Goal: Transaction & Acquisition: Register for event/course

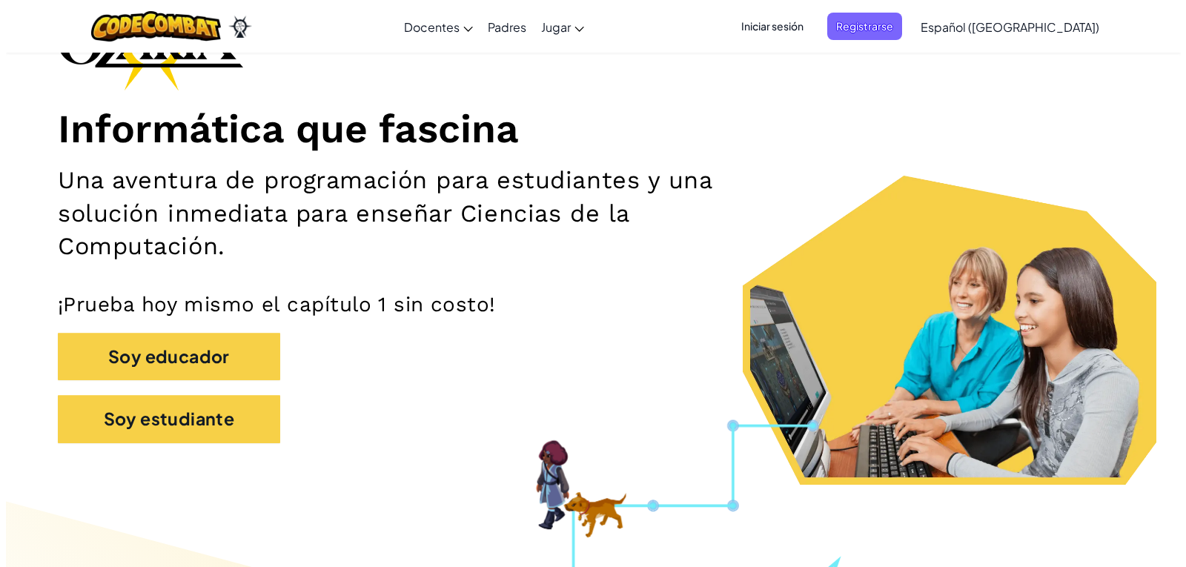
scroll to position [148, 0]
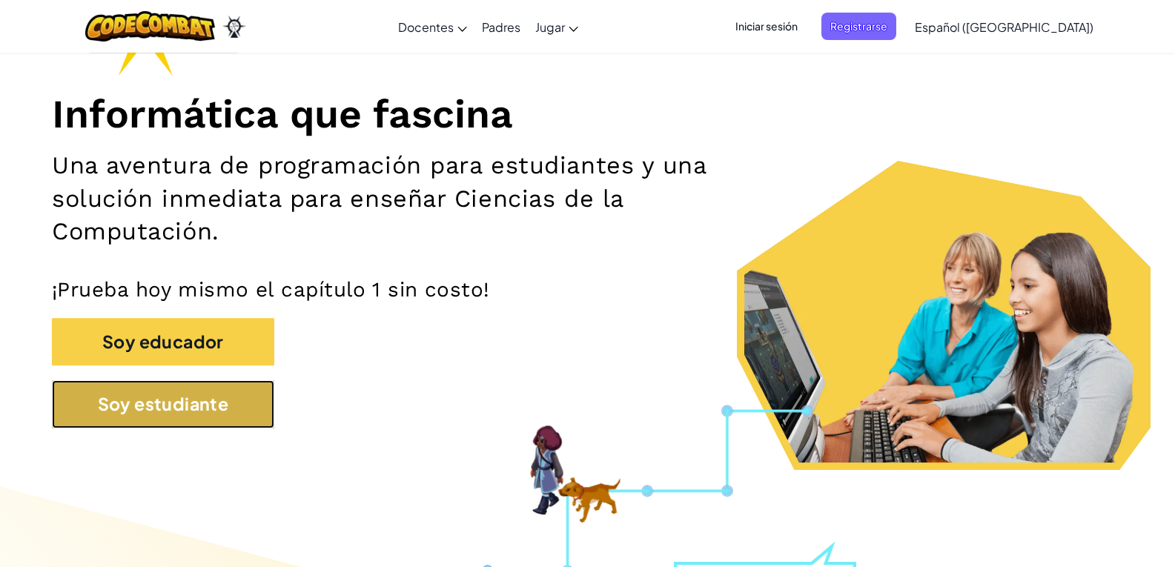
click at [193, 406] on button "Soy estudiante" at bounding box center [163, 404] width 222 height 48
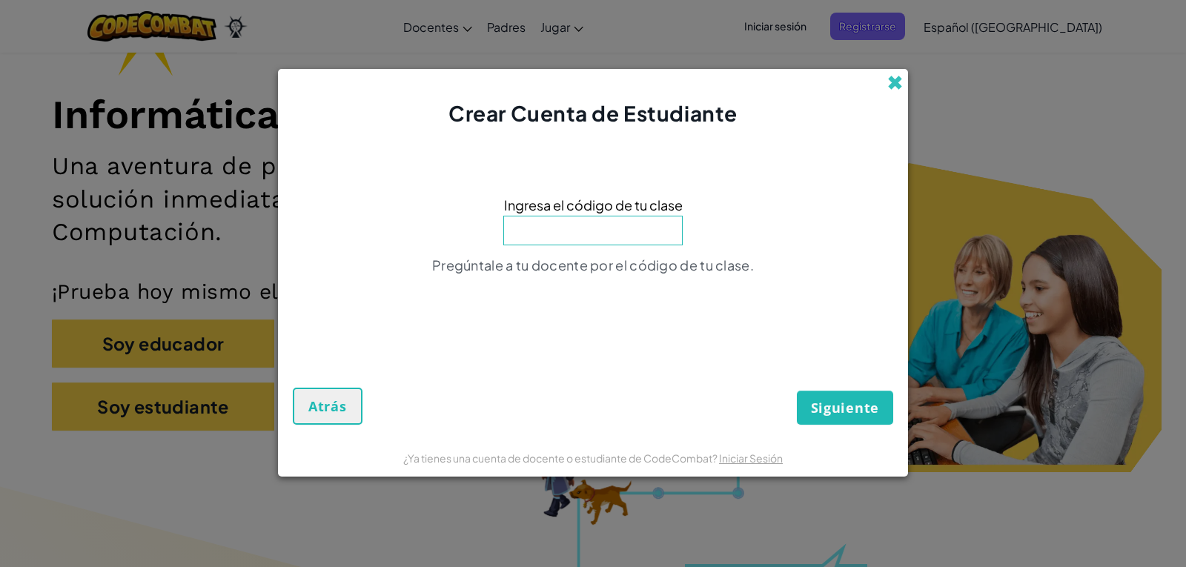
click at [892, 75] on span at bounding box center [895, 83] width 16 height 16
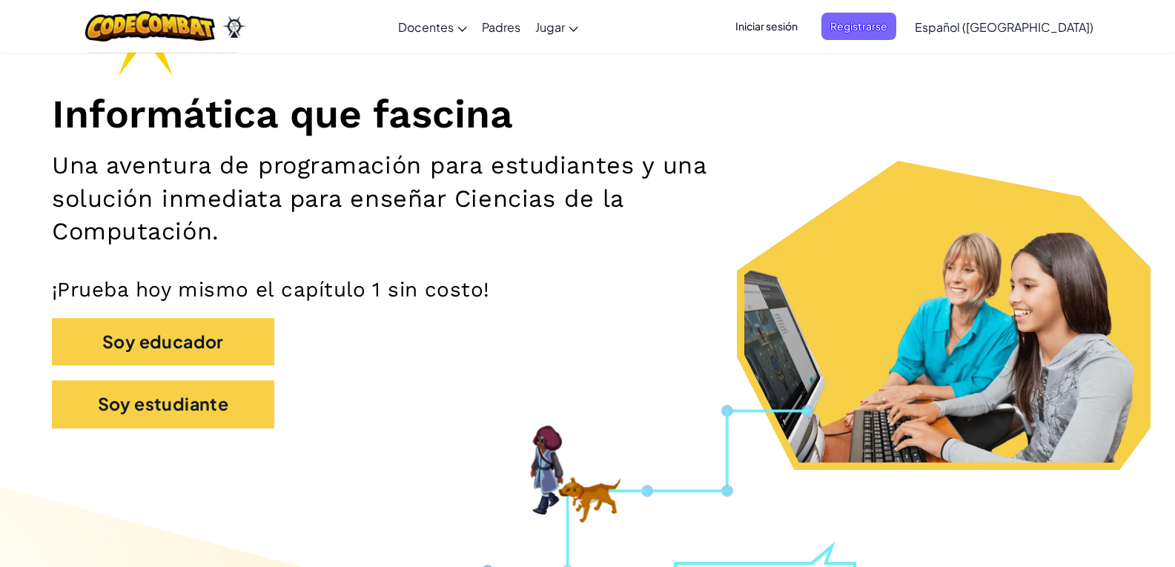
click at [807, 33] on span "Iniciar sesión" at bounding box center [766, 26] width 80 height 27
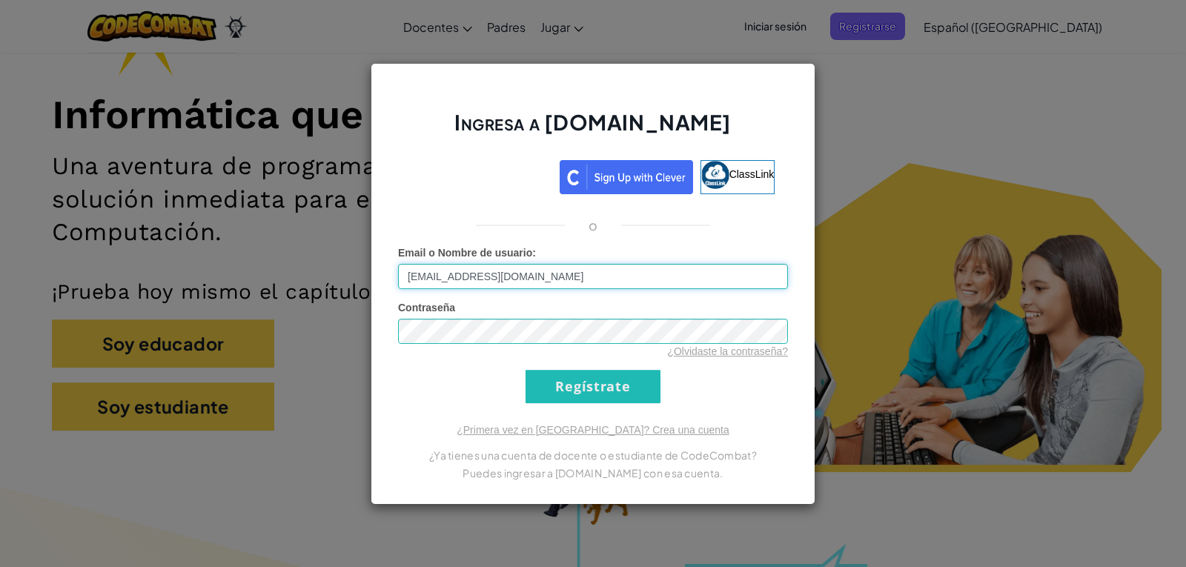
type input "[EMAIL_ADDRESS][DOMAIN_NAME]"
click at [577, 394] on input "Regístrate" at bounding box center [593, 386] width 135 height 33
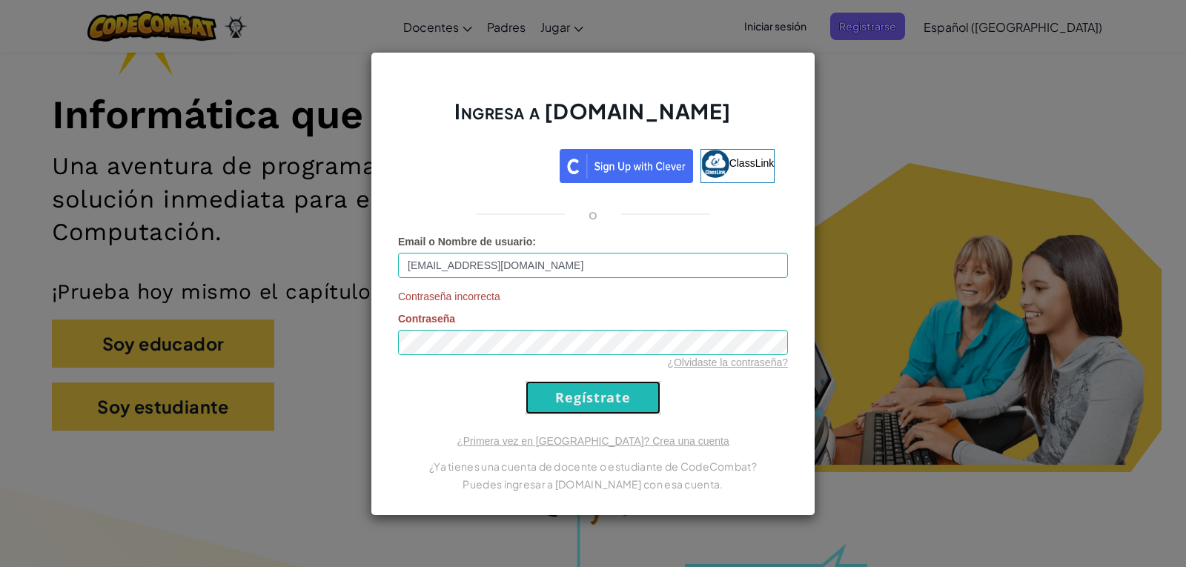
click at [586, 397] on input "Regístrate" at bounding box center [593, 397] width 135 height 33
click at [580, 383] on input "Regístrate" at bounding box center [593, 397] width 135 height 33
click at [767, 360] on link "¿Olvidaste la contraseña?" at bounding box center [727, 363] width 121 height 12
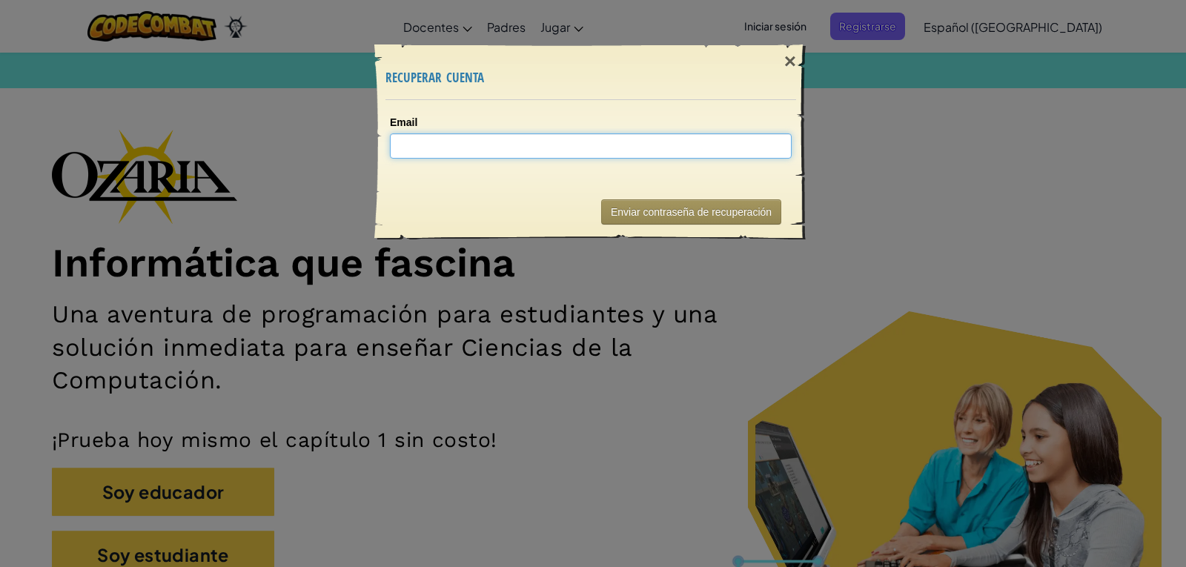
click at [691, 148] on input "Email" at bounding box center [591, 145] width 402 height 25
type input "[EMAIL_ADDRESS][DOMAIN_NAME]"
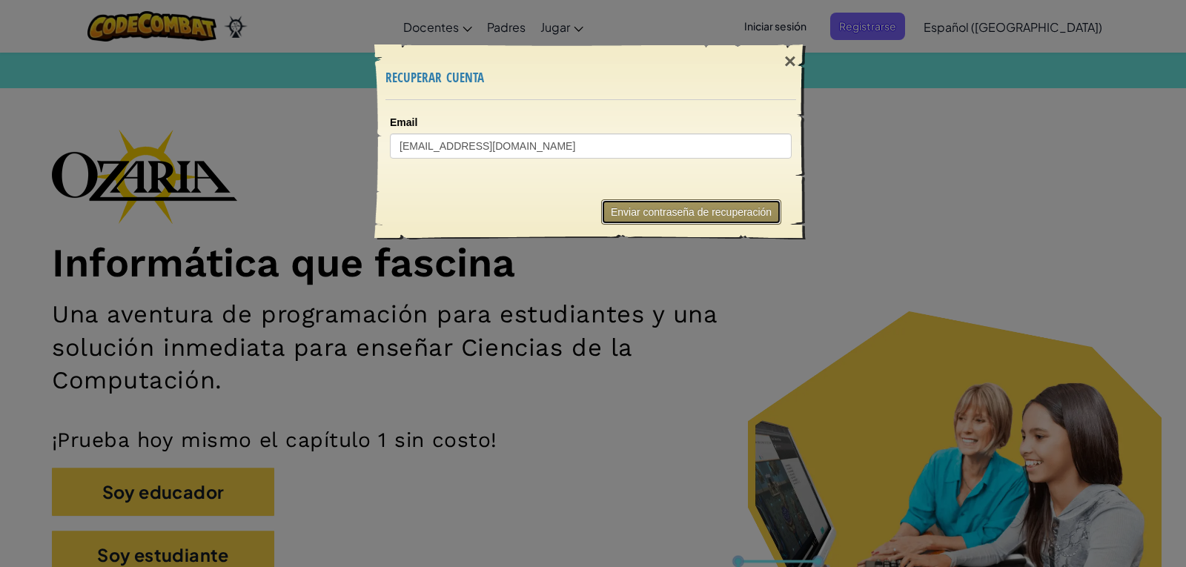
click at [761, 207] on button "Enviar contraseña de recuperación" at bounding box center [691, 211] width 180 height 25
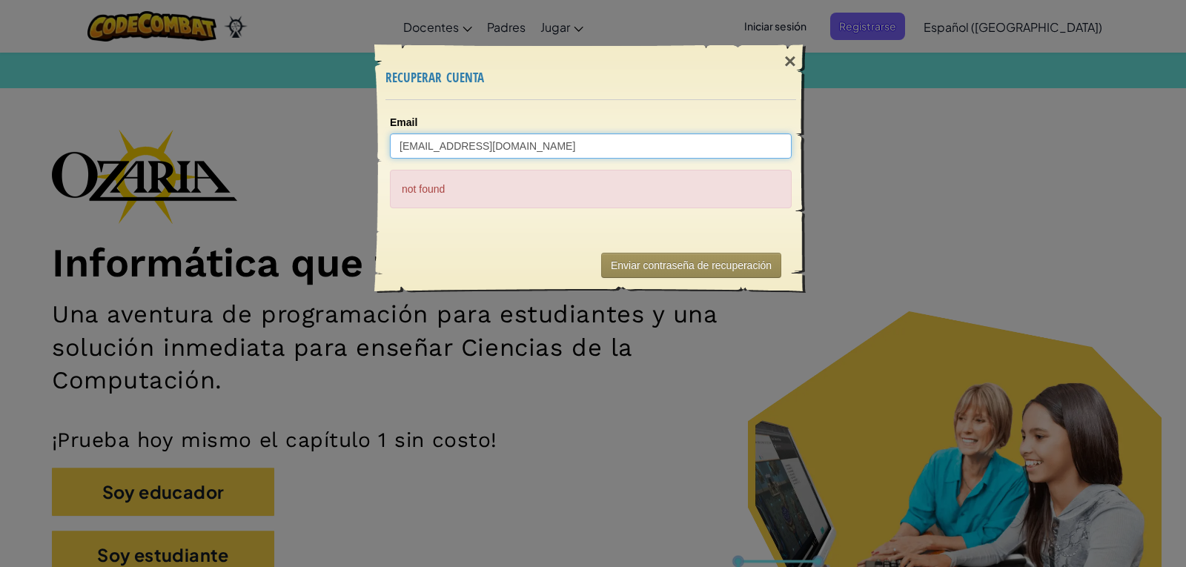
drag, startPoint x: 726, startPoint y: 143, endPoint x: 572, endPoint y: 145, distance: 154.9
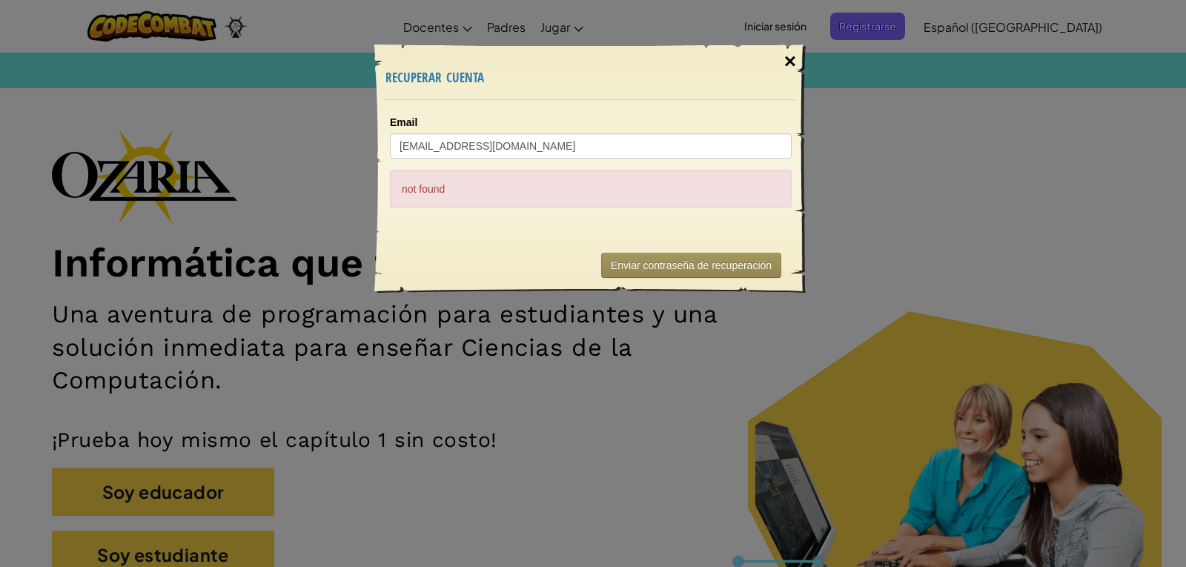
drag, startPoint x: 572, startPoint y: 142, endPoint x: 805, endPoint y: 58, distance: 247.4
click at [805, 58] on div "×" at bounding box center [790, 61] width 34 height 43
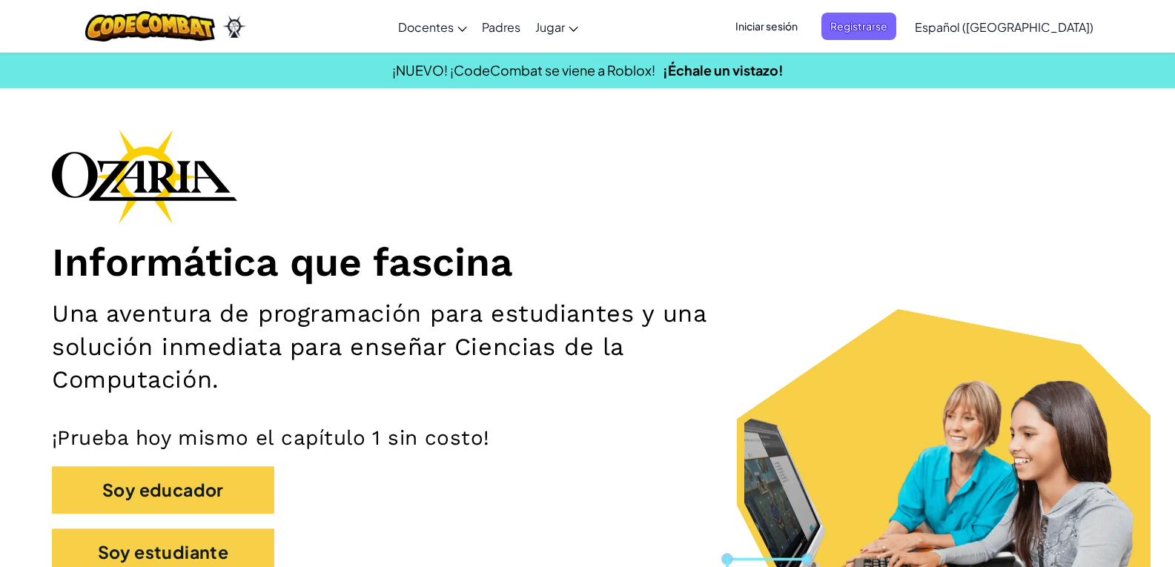
click at [802, 23] on span "Iniciar sesión" at bounding box center [766, 26] width 80 height 27
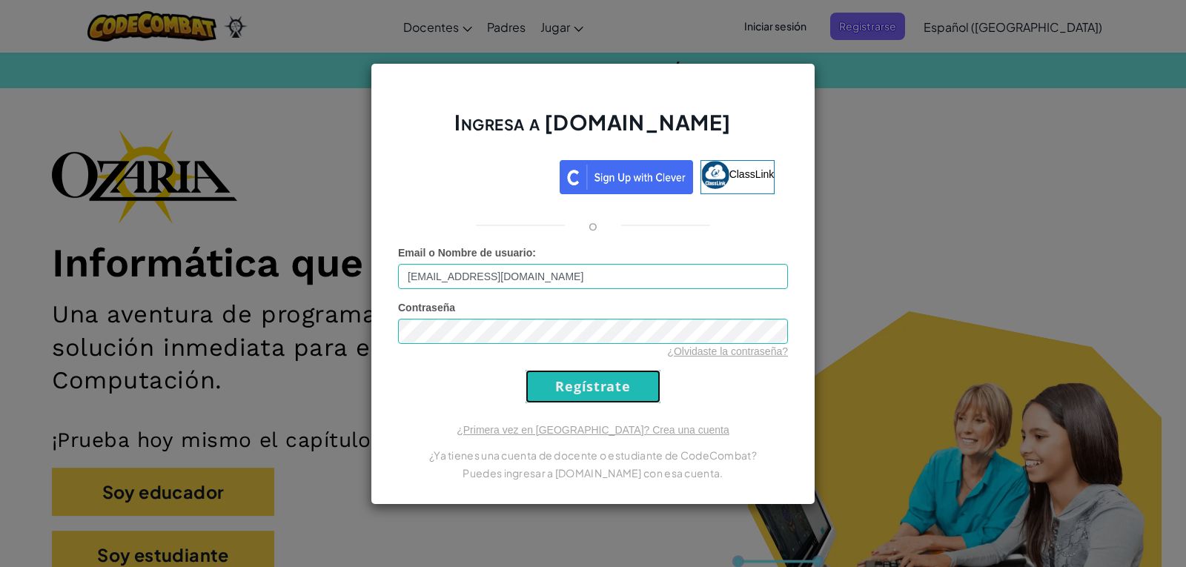
click at [630, 382] on input "Regístrate" at bounding box center [593, 386] width 135 height 33
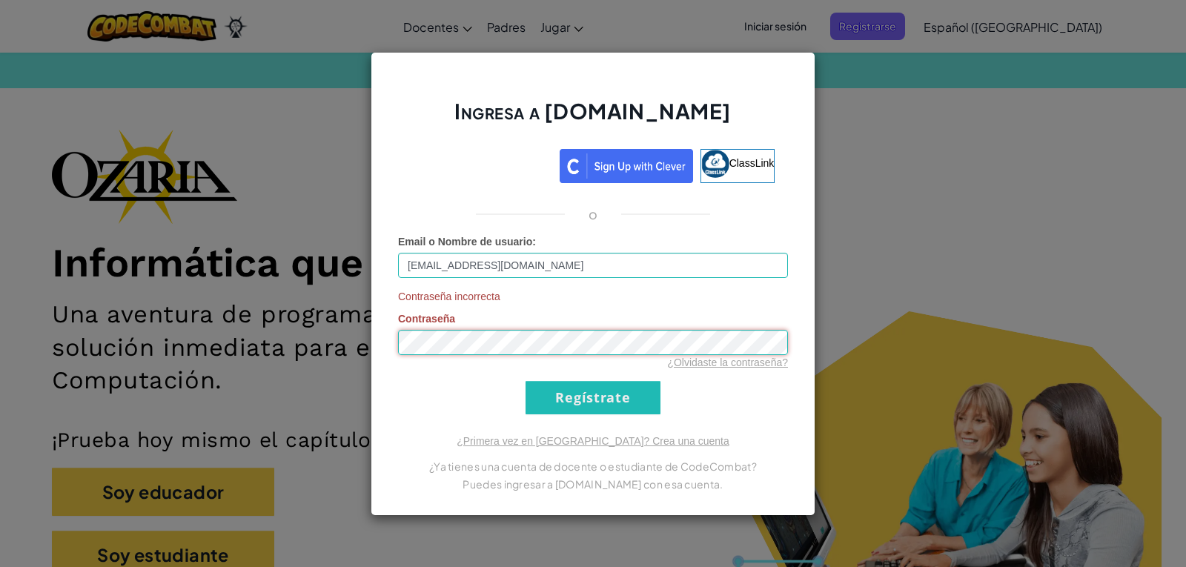
click at [526, 381] on input "Regístrate" at bounding box center [593, 397] width 135 height 33
click at [744, 360] on link "¿Olvidaste la contraseña?" at bounding box center [727, 363] width 121 height 12
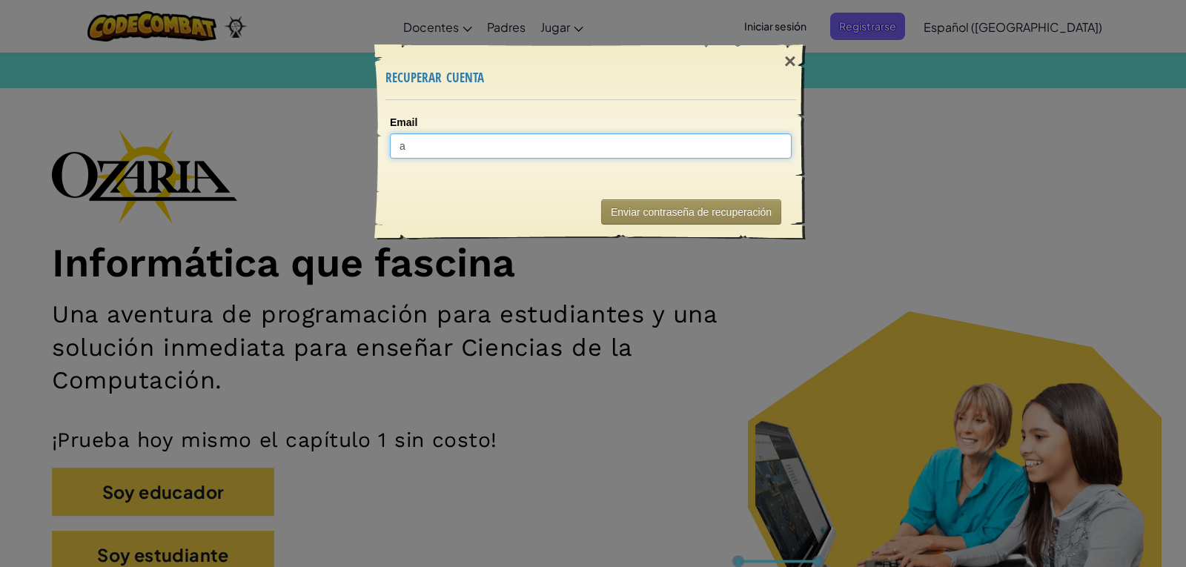
type input "al"
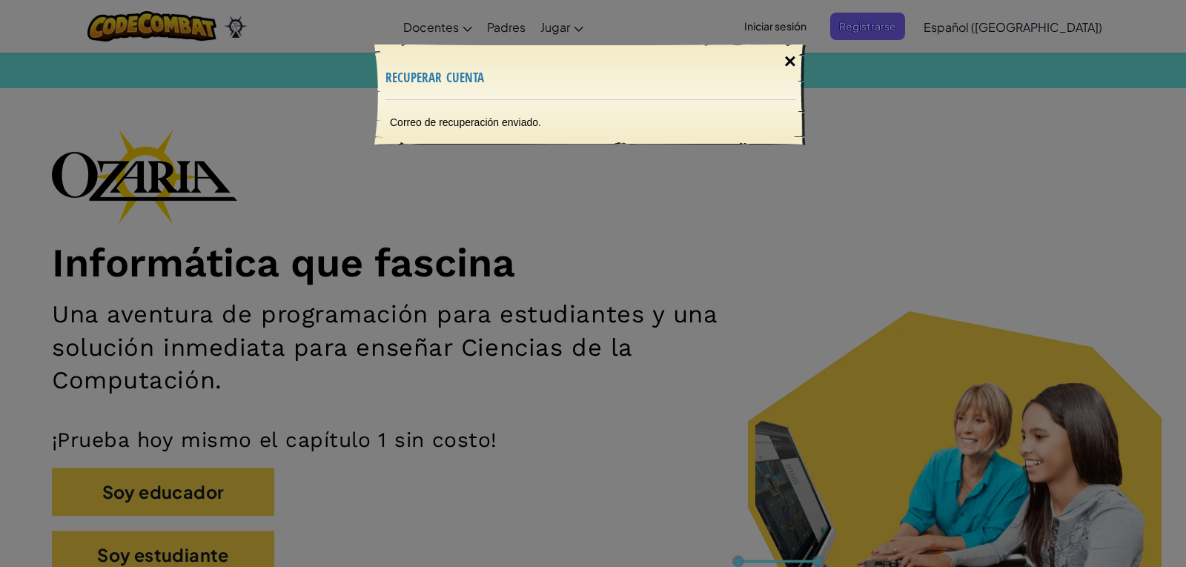
click at [787, 49] on div "×" at bounding box center [790, 61] width 34 height 43
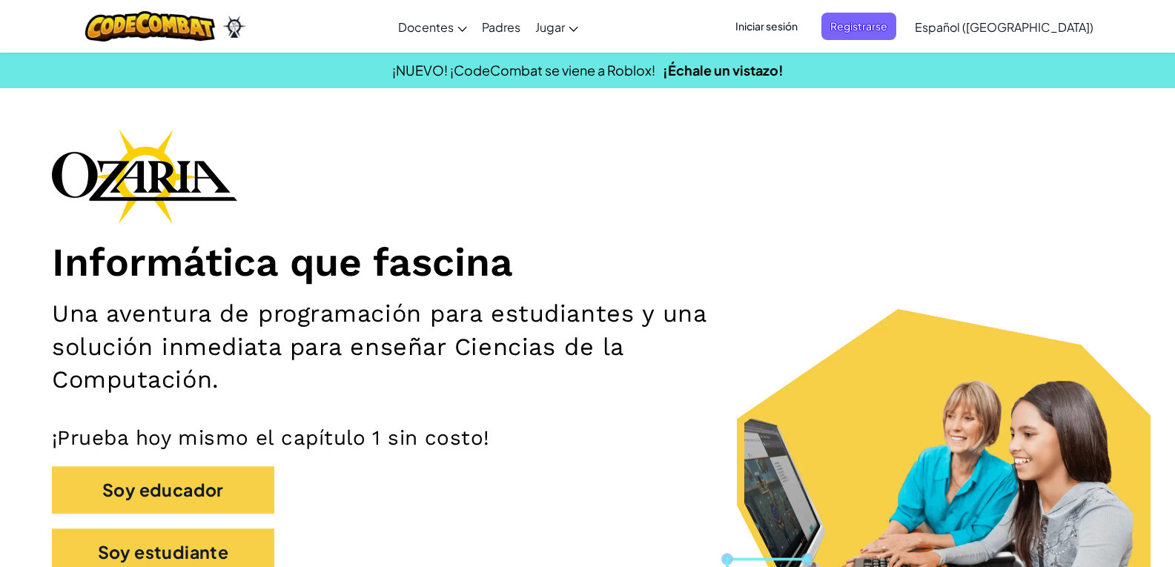
click at [807, 29] on span "Iniciar sesión" at bounding box center [766, 26] width 80 height 27
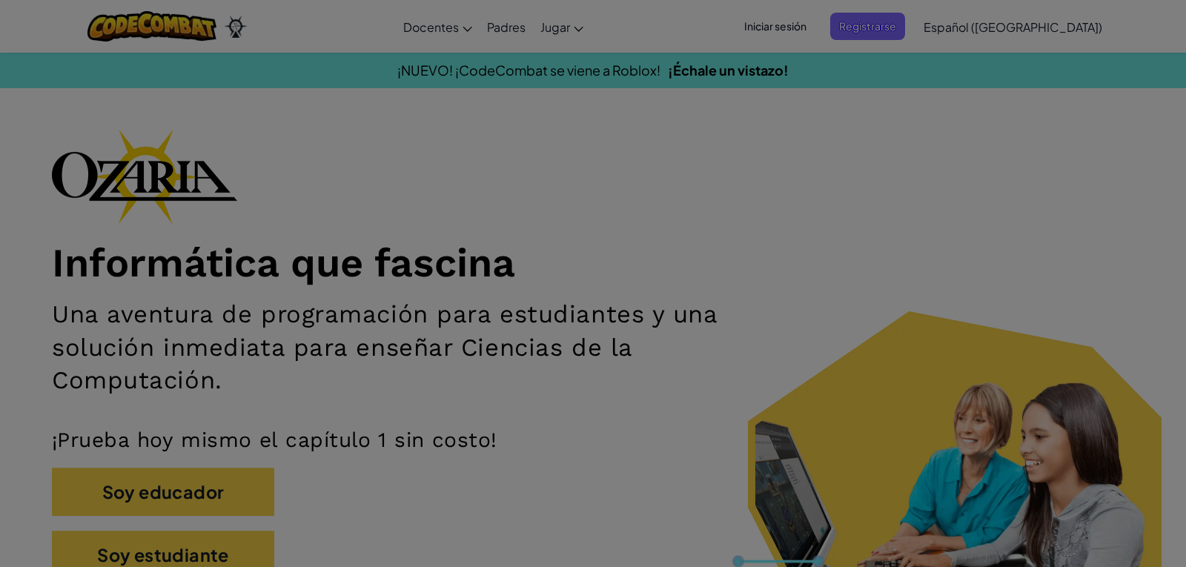
type input "[EMAIL_ADDRESS][DOMAIN_NAME]"
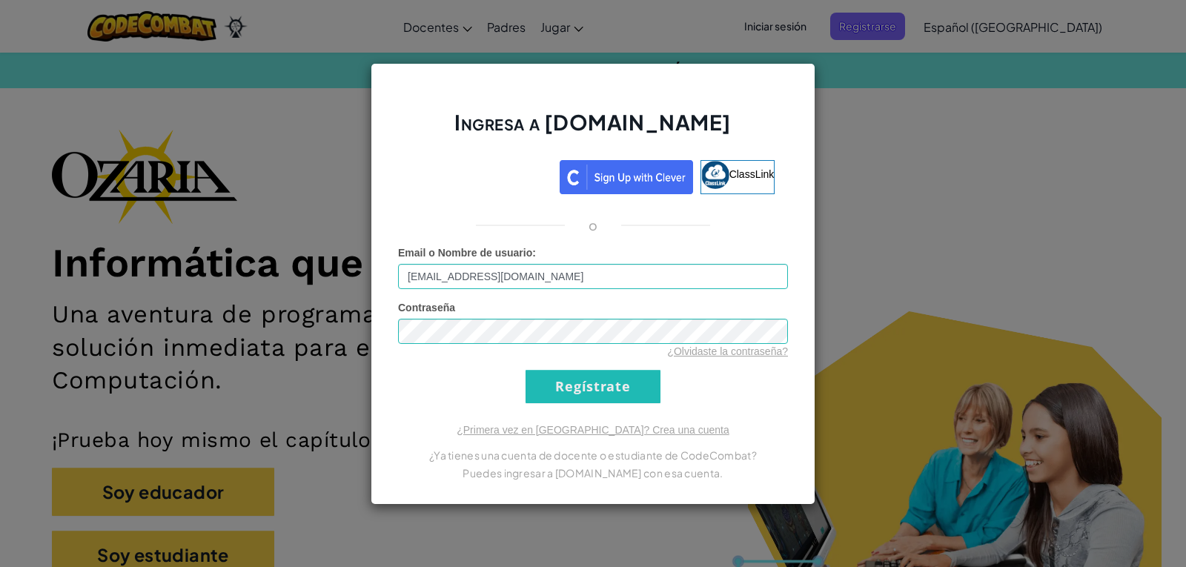
click at [603, 330] on div "Contraseña ¿Olvidaste la contraseña?" at bounding box center [593, 329] width 390 height 59
click at [526, 370] on input "Regístrate" at bounding box center [593, 386] width 135 height 33
